Goal: Complete application form: Complete application form

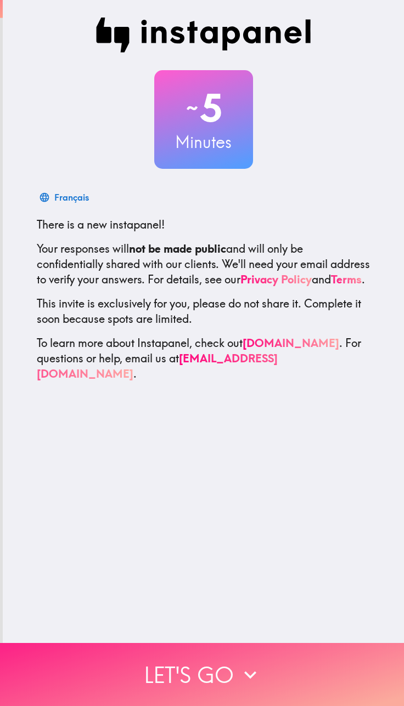
click at [217, 679] on button "Let's go" at bounding box center [202, 674] width 404 height 63
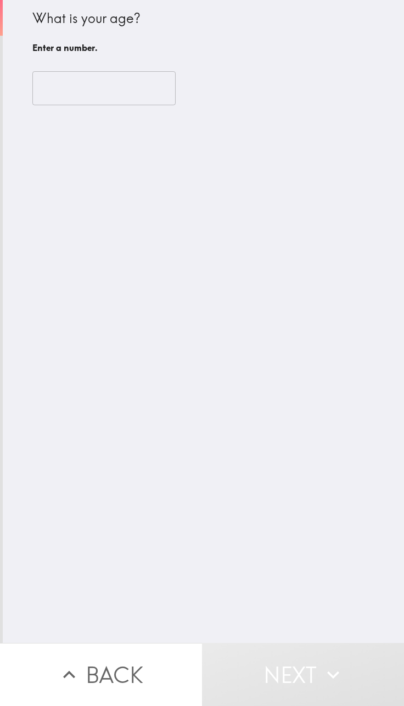
click at [125, 72] on input "number" at bounding box center [103, 88] width 143 height 34
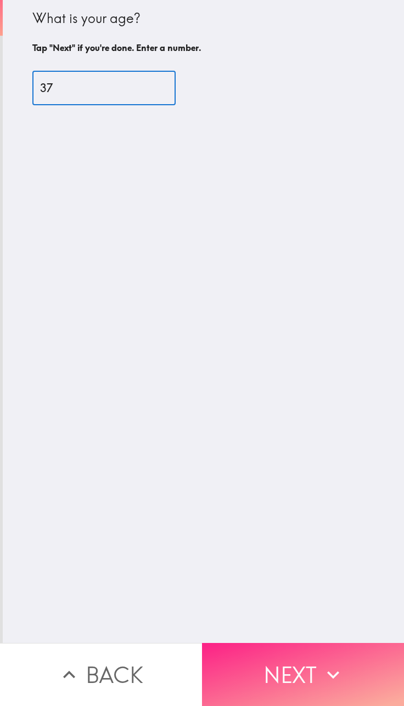
type input "37"
click at [324, 667] on icon "button" at bounding box center [333, 675] width 24 height 24
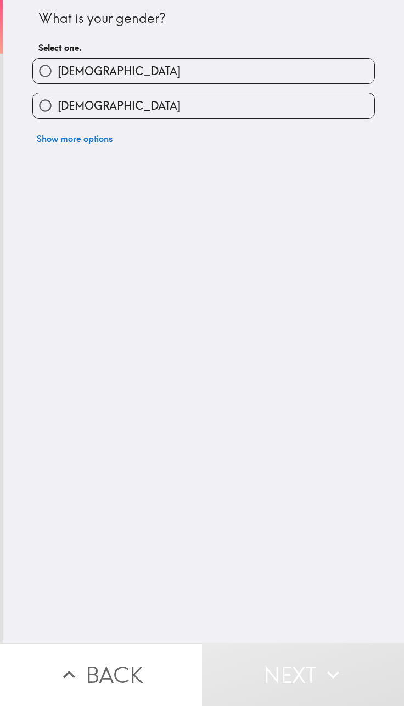
click at [285, 83] on label "[DEMOGRAPHIC_DATA]" at bounding box center [203, 71] width 341 height 25
click at [58, 83] on input "[DEMOGRAPHIC_DATA]" at bounding box center [45, 71] width 25 height 25
radio input "true"
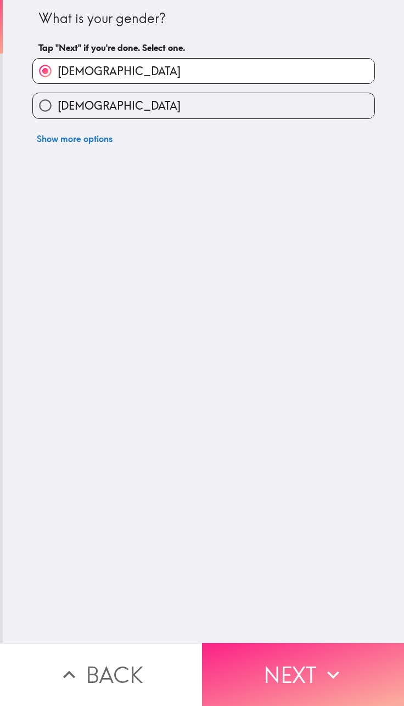
click at [305, 687] on button "Next" at bounding box center [303, 674] width 202 height 63
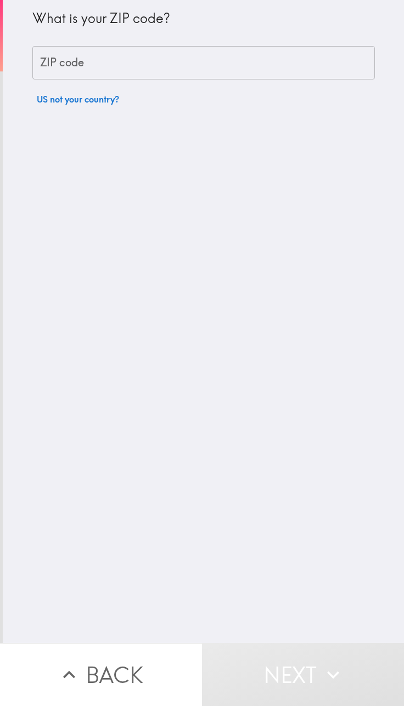
click at [277, 68] on input "ZIP code" at bounding box center [203, 63] width 342 height 34
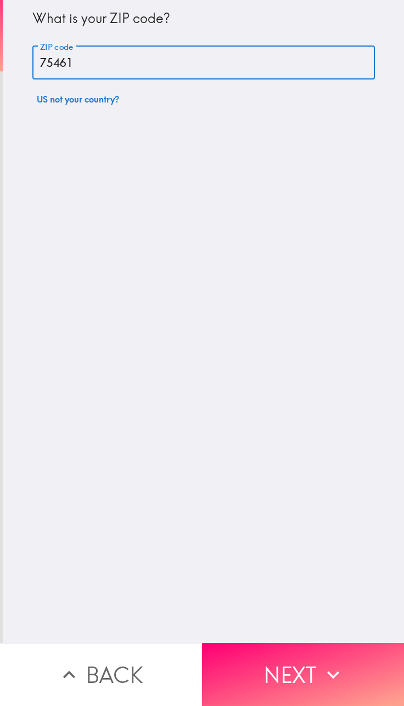
type input "75461"
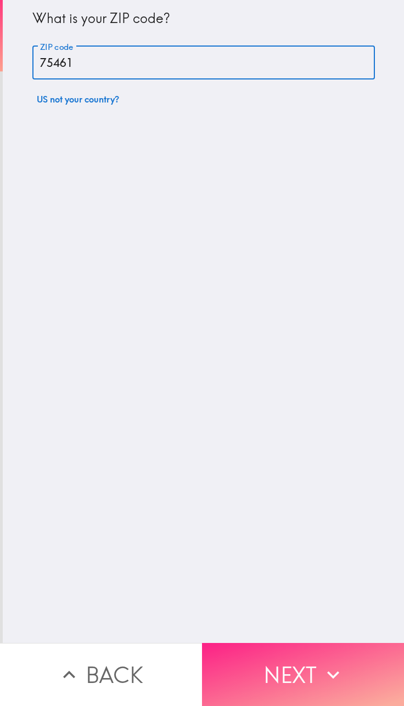
click at [329, 679] on button "Next" at bounding box center [303, 674] width 202 height 63
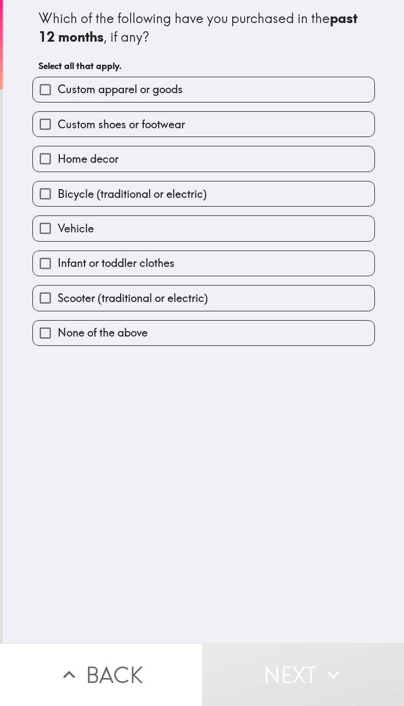
click at [285, 98] on label "Custom apparel or goods" at bounding box center [203, 89] width 341 height 25
click at [58, 98] on input "Custom apparel or goods" at bounding box center [45, 89] width 25 height 25
checkbox input "true"
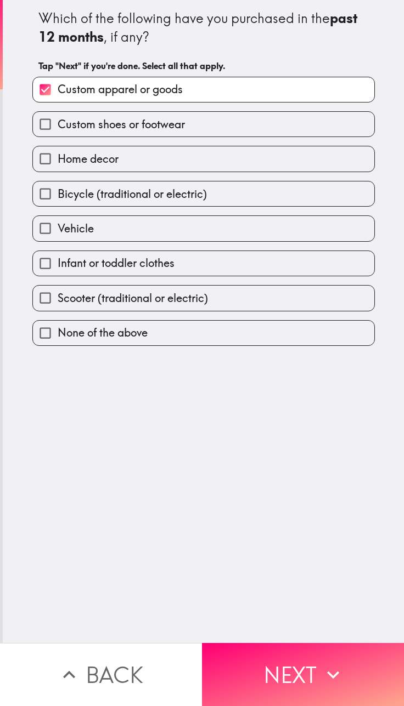
click at [251, 132] on label "Custom shoes or footwear" at bounding box center [203, 124] width 341 height 25
click at [58, 132] on input "Custom shoes or footwear" at bounding box center [45, 124] width 25 height 25
checkbox input "true"
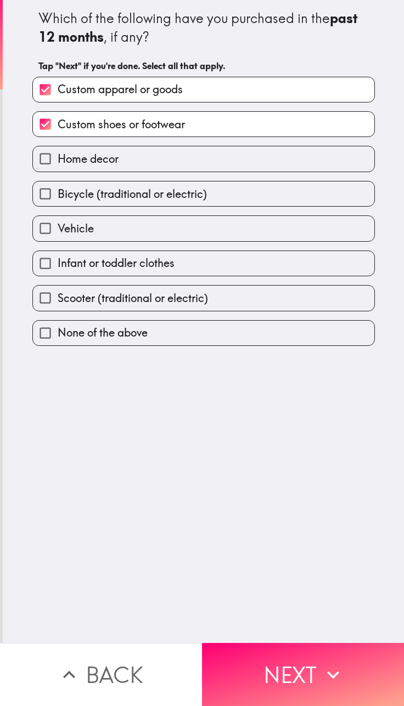
click at [225, 164] on label "Home decor" at bounding box center [203, 158] width 341 height 25
click at [58, 164] on input "Home decor" at bounding box center [45, 158] width 25 height 25
checkbox input "true"
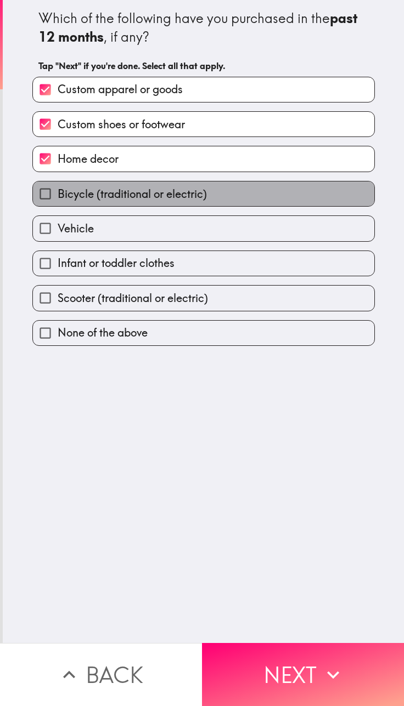
click at [264, 195] on label "Bicycle (traditional or electric)" at bounding box center [203, 194] width 341 height 25
click at [58, 195] on input "Bicycle (traditional or electric)" at bounding box center [45, 194] width 25 height 25
checkbox input "true"
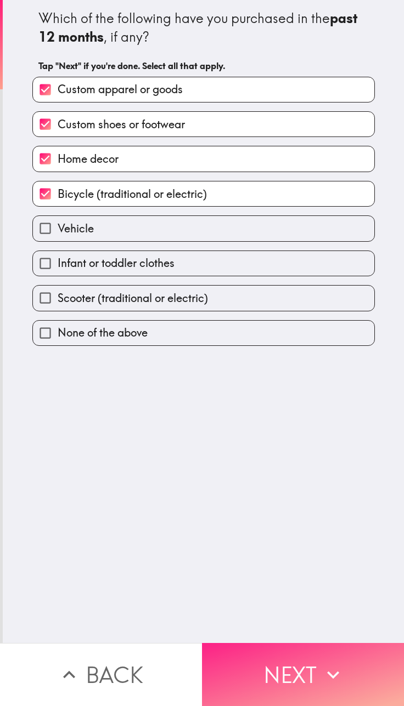
click at [349, 684] on button "Next" at bounding box center [303, 674] width 202 height 63
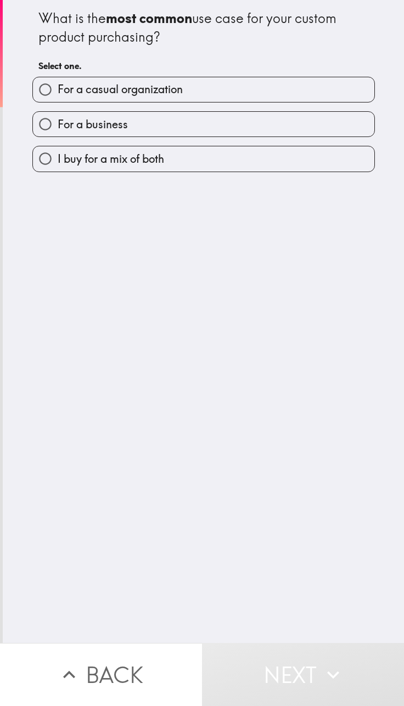
click at [252, 162] on label "I buy for a mix of both" at bounding box center [203, 158] width 341 height 25
click at [58, 162] on input "I buy for a mix of both" at bounding box center [45, 158] width 25 height 25
radio input "true"
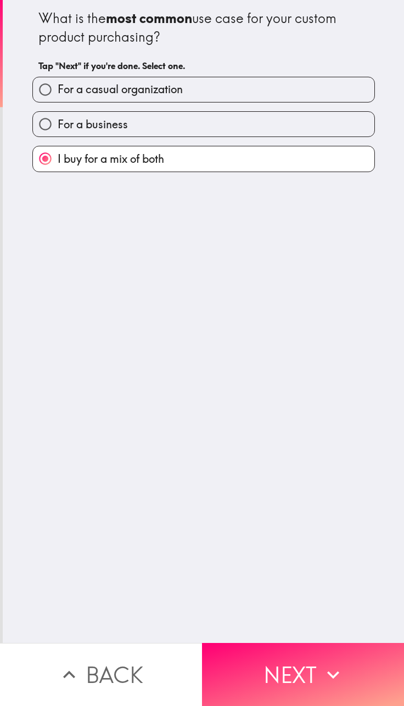
click at [314, 663] on button "Next" at bounding box center [303, 674] width 202 height 63
